Goal: Check status: Check status

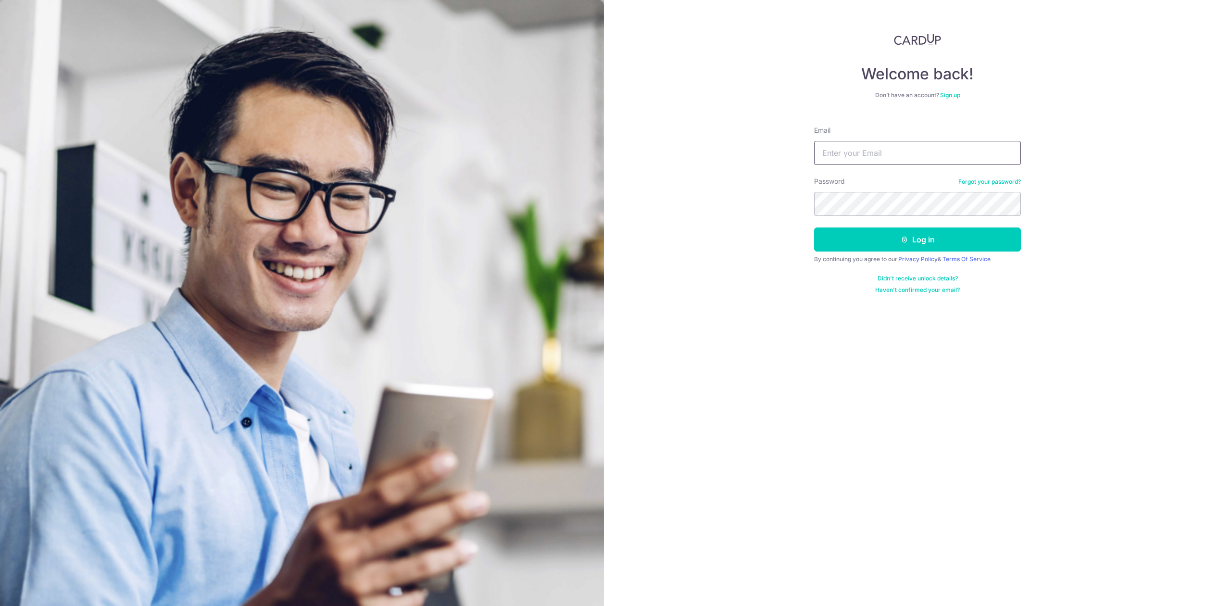
type input "[PERSON_NAME][EMAIL_ADDRESS][DOMAIN_NAME]"
click at [880, 243] on button "Log in" at bounding box center [917, 239] width 207 height 24
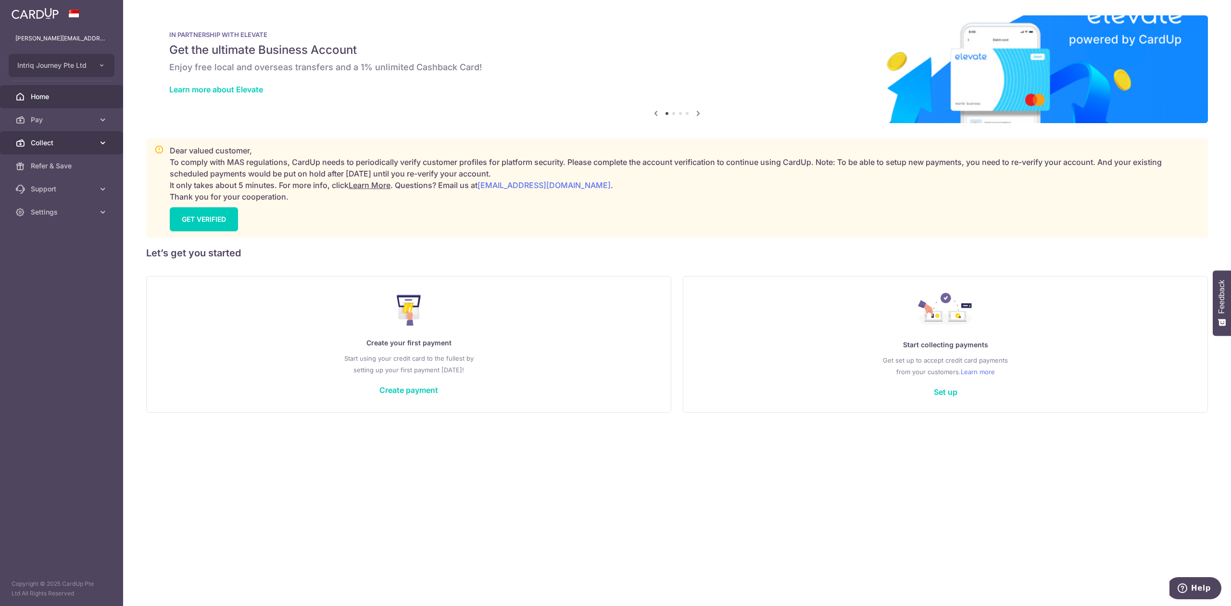
click at [77, 142] on span "Collect" at bounding box center [62, 143] width 63 height 10
click at [71, 166] on span "Dashboard" at bounding box center [62, 166] width 63 height 10
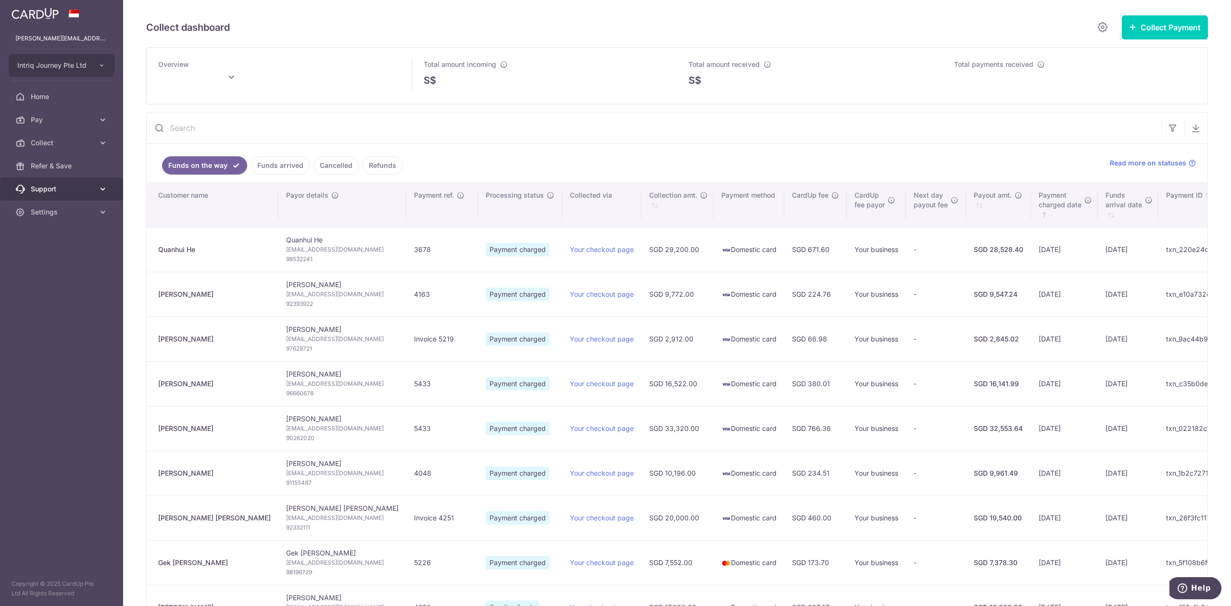
type input "[DATE]"
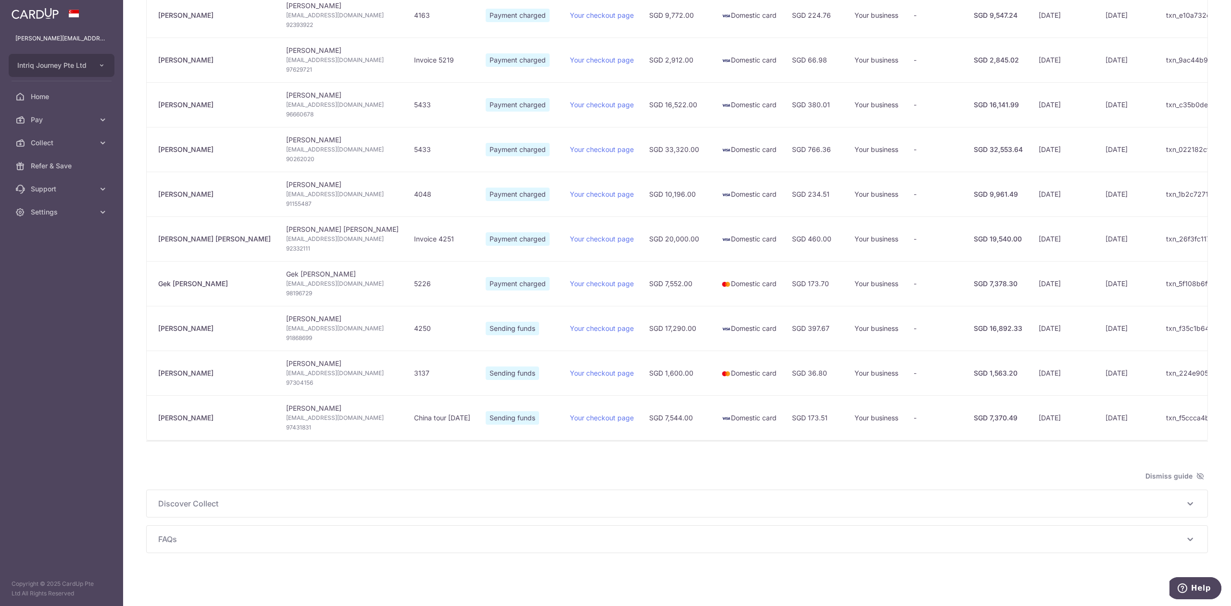
drag, startPoint x: 220, startPoint y: 410, endPoint x: 154, endPoint y: 412, distance: 65.9
click at [154, 412] on td "[PERSON_NAME]" at bounding box center [213, 417] width 132 height 45
copy div "[PERSON_NAME]"
drag, startPoint x: 214, startPoint y: 366, endPoint x: 150, endPoint y: 373, distance: 64.3
click at [150, 373] on td "[PERSON_NAME]" at bounding box center [213, 372] width 132 height 45
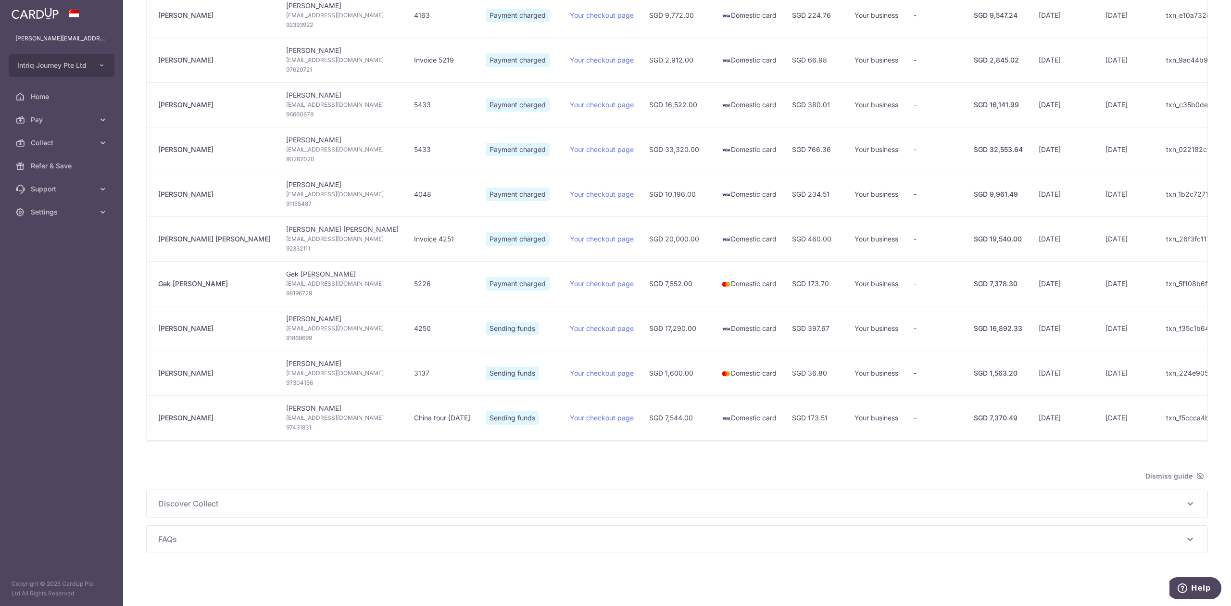
copy div "[PERSON_NAME]"
drag, startPoint x: 205, startPoint y: 322, endPoint x: 158, endPoint y: 324, distance: 47.1
click at [158, 324] on td "[PERSON_NAME]" at bounding box center [213, 328] width 132 height 45
copy div "[PERSON_NAME]"
